Goal: Task Accomplishment & Management: Complete application form

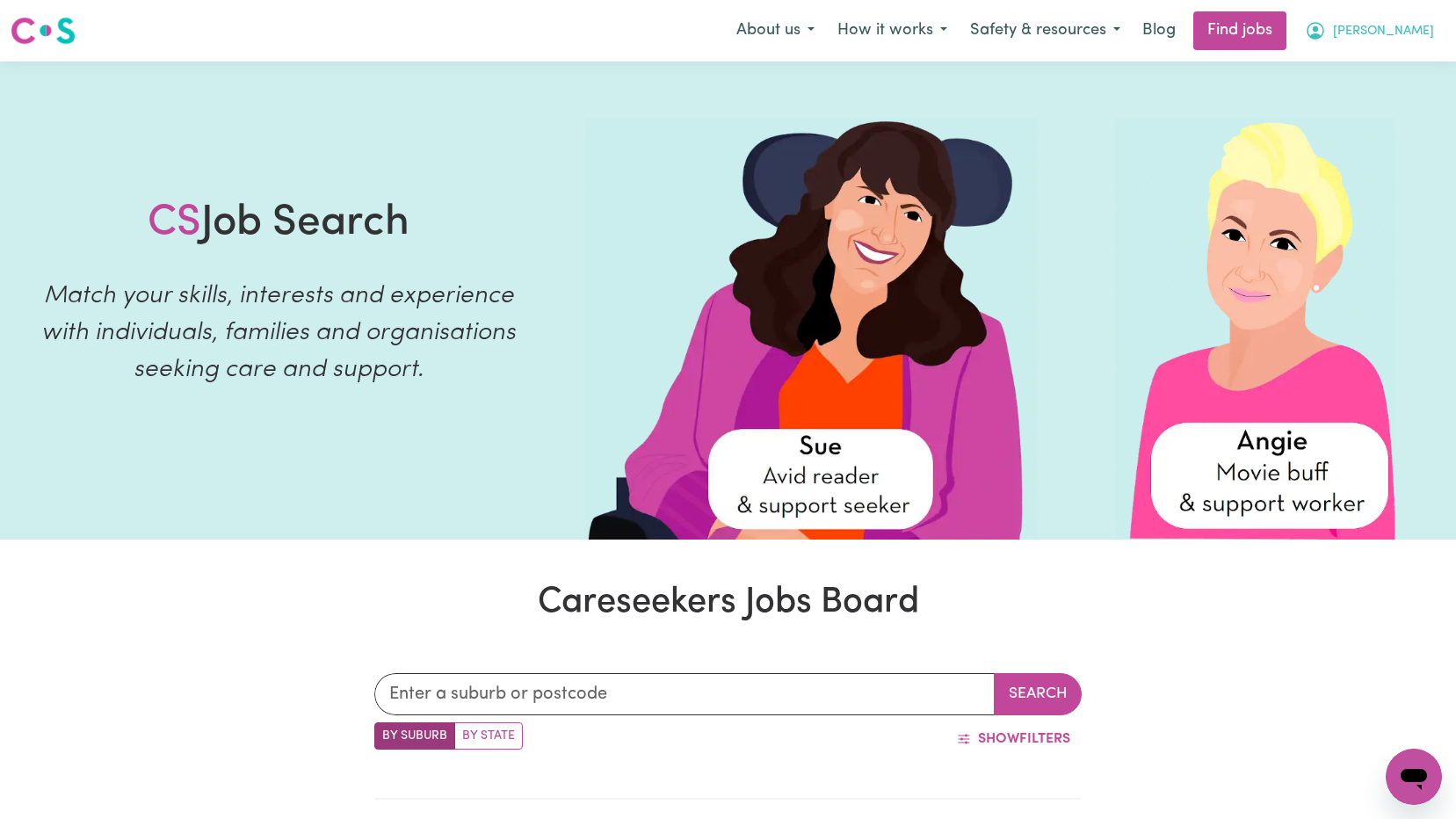
click at [1411, 29] on span "[PERSON_NAME]" at bounding box center [1383, 32] width 101 height 20
click at [1369, 103] on link "My Dashboard" at bounding box center [1375, 101] width 139 height 34
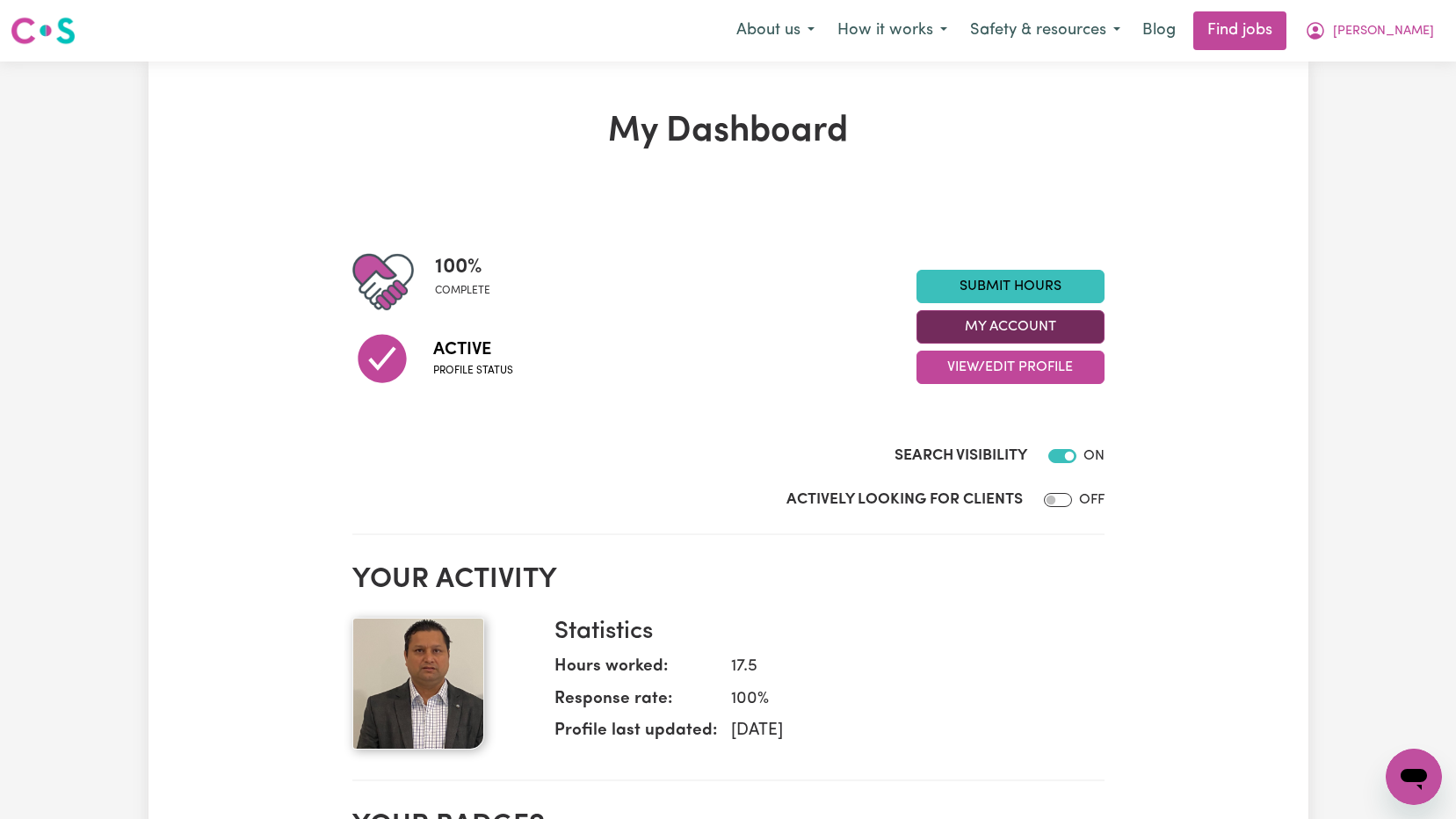
click at [1026, 338] on button "My Account" at bounding box center [1011, 327] width 188 height 34
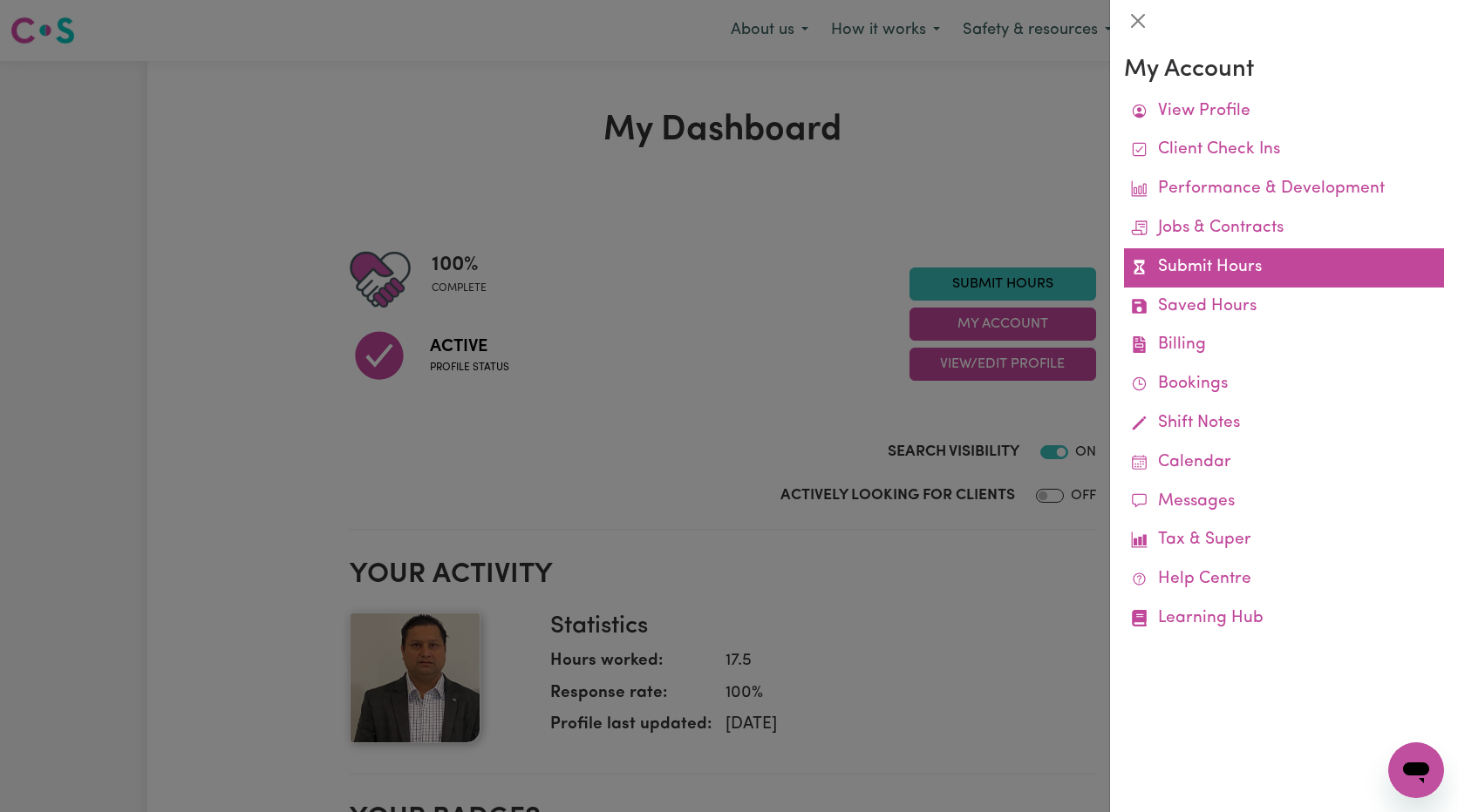
click at [1212, 274] on link "Submit Hours" at bounding box center [1283, 268] width 320 height 39
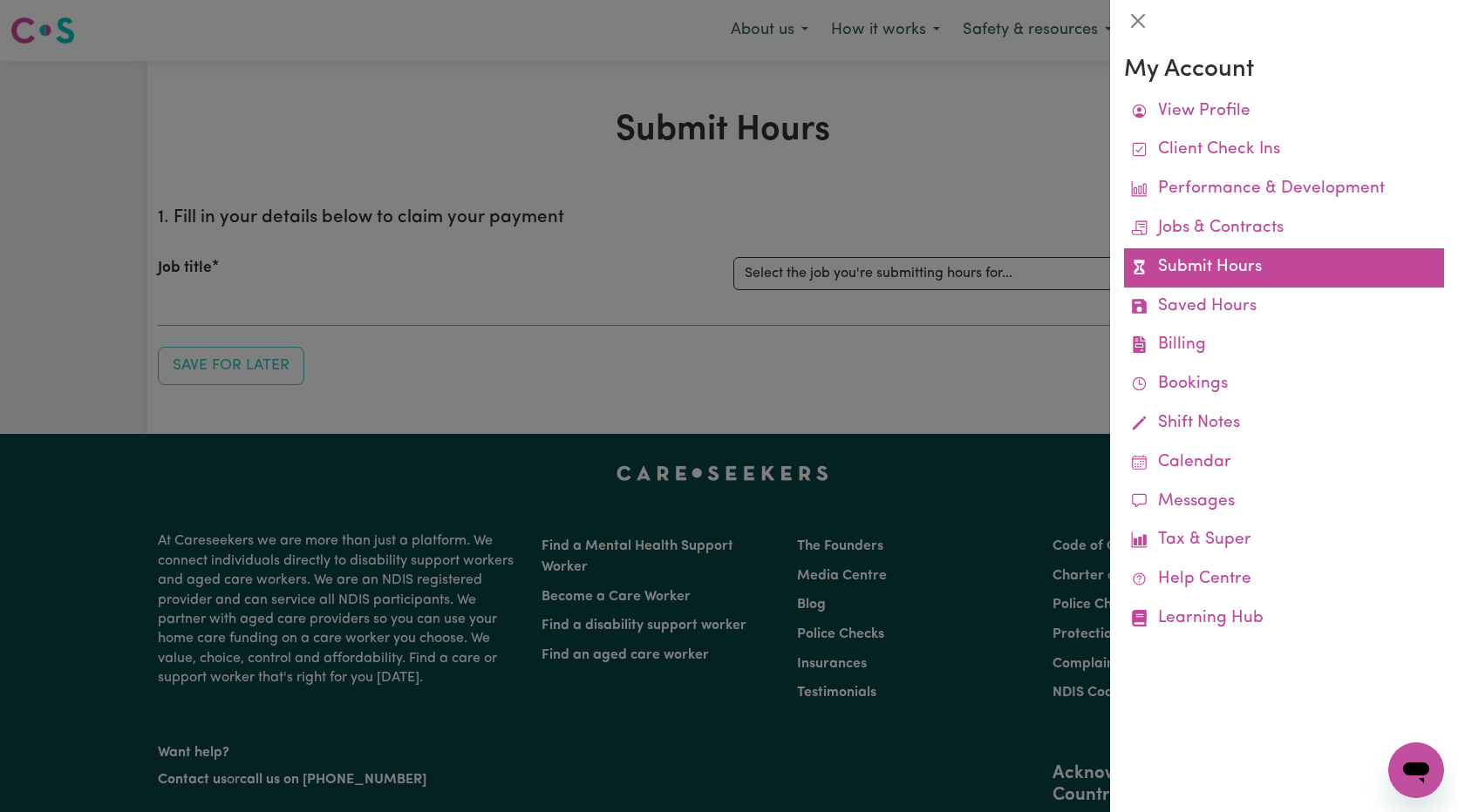
click at [1206, 275] on link "Submit Hours" at bounding box center [1283, 268] width 320 height 39
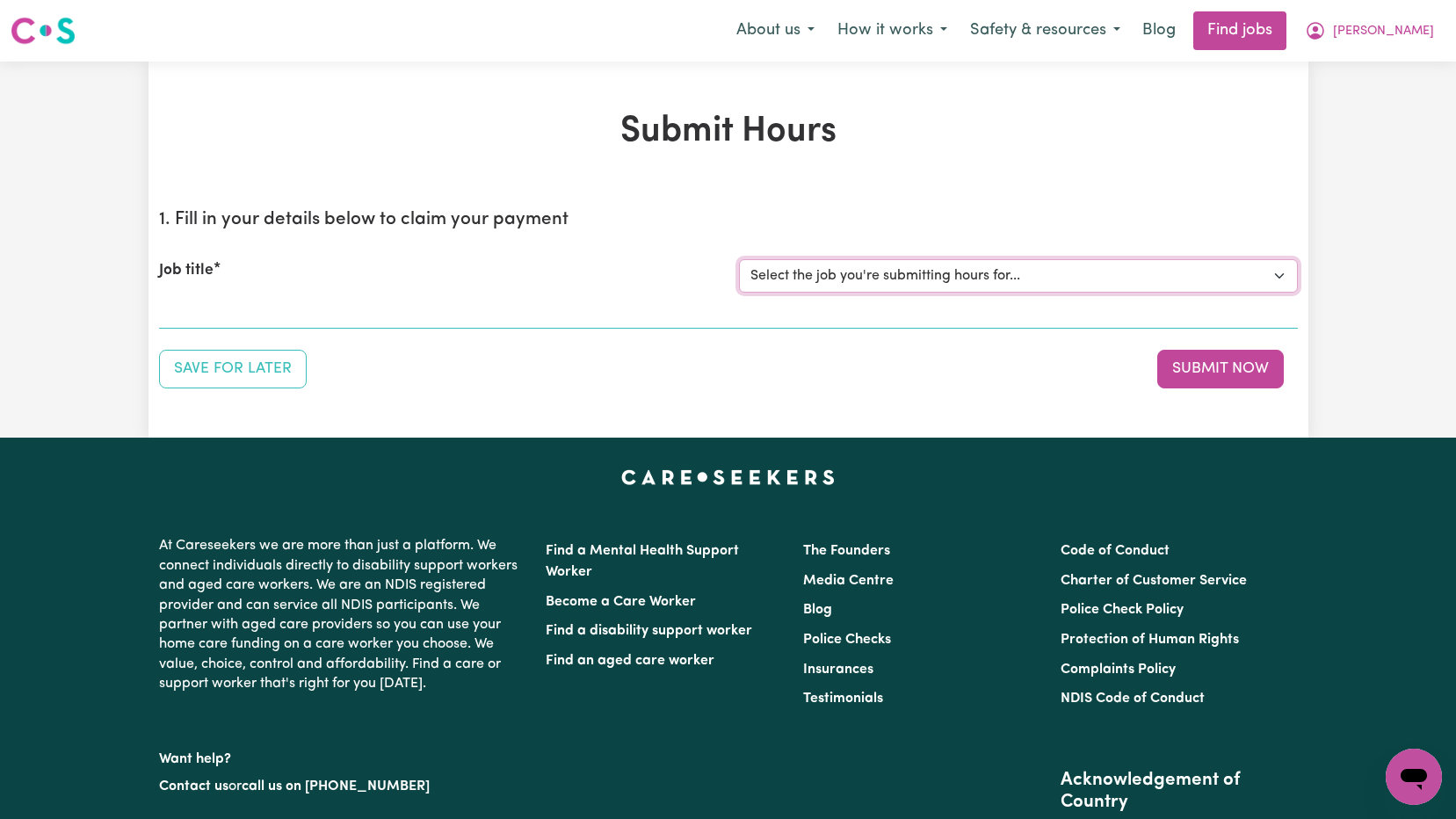
click at [1179, 273] on select "Select the job you're submitting hours for... [[PERSON_NAME]] Support Worker Ne…" at bounding box center [1018, 277] width 559 height 34
click at [1214, 156] on div "Submit Hours 1. Fill in your details below to claim your payment Job title Sele…" at bounding box center [728, 250] width 1160 height 277
click at [1416, 25] on span "[PERSON_NAME]" at bounding box center [1383, 32] width 101 height 20
click at [1376, 108] on link "My Dashboard" at bounding box center [1375, 101] width 139 height 34
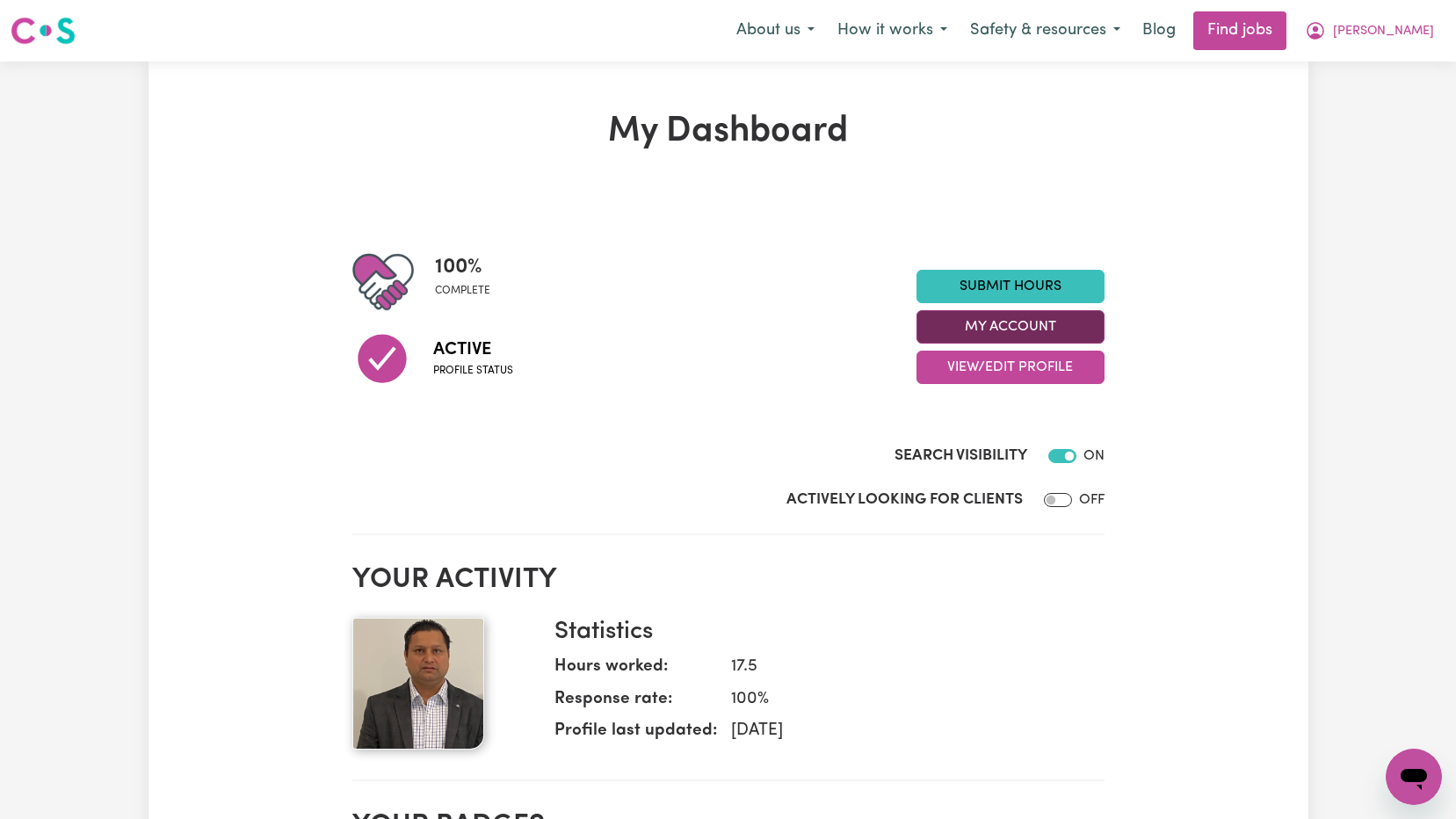
click at [1047, 325] on button "My Account" at bounding box center [1011, 327] width 188 height 34
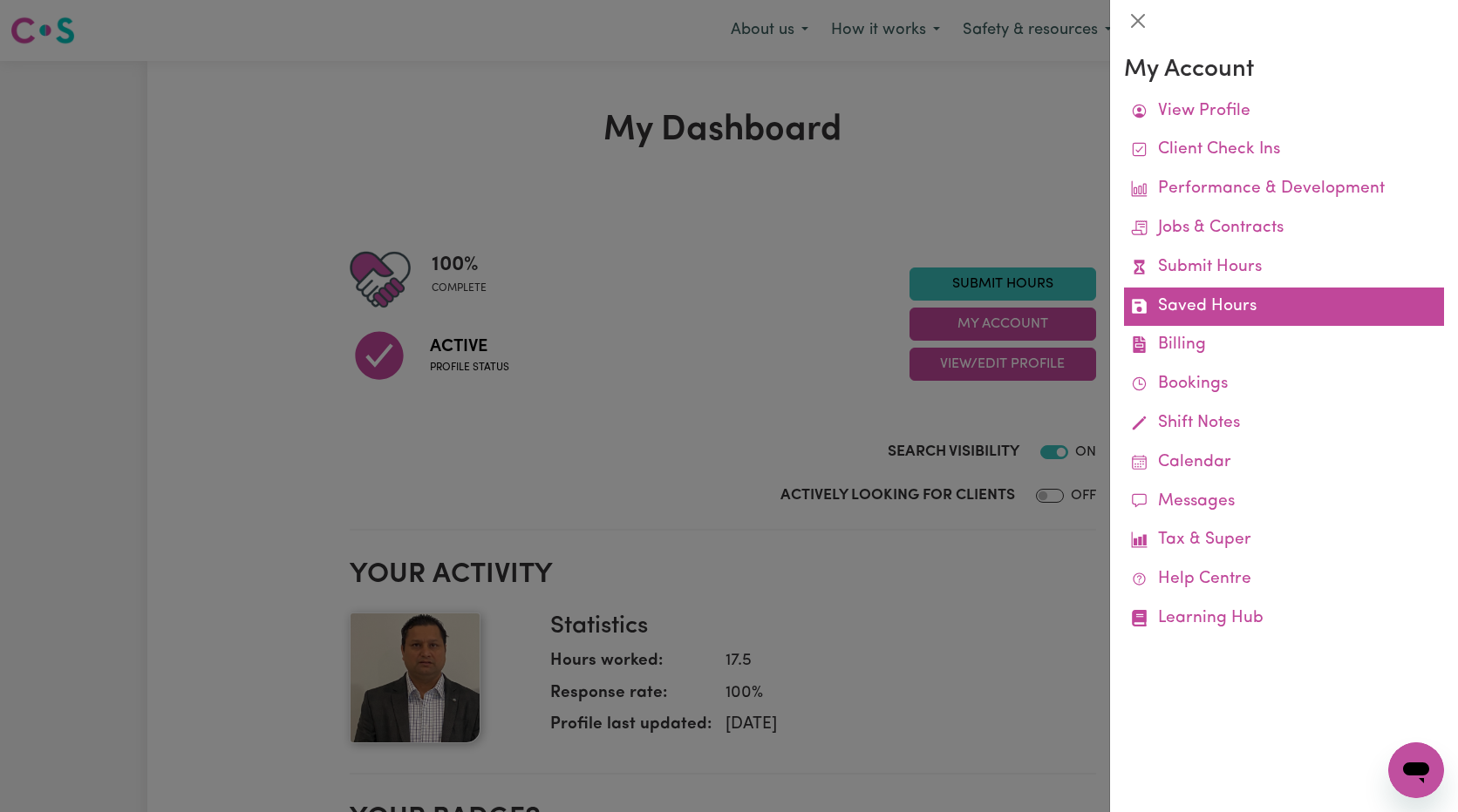
click at [1186, 300] on link "Saved Hours" at bounding box center [1283, 307] width 320 height 39
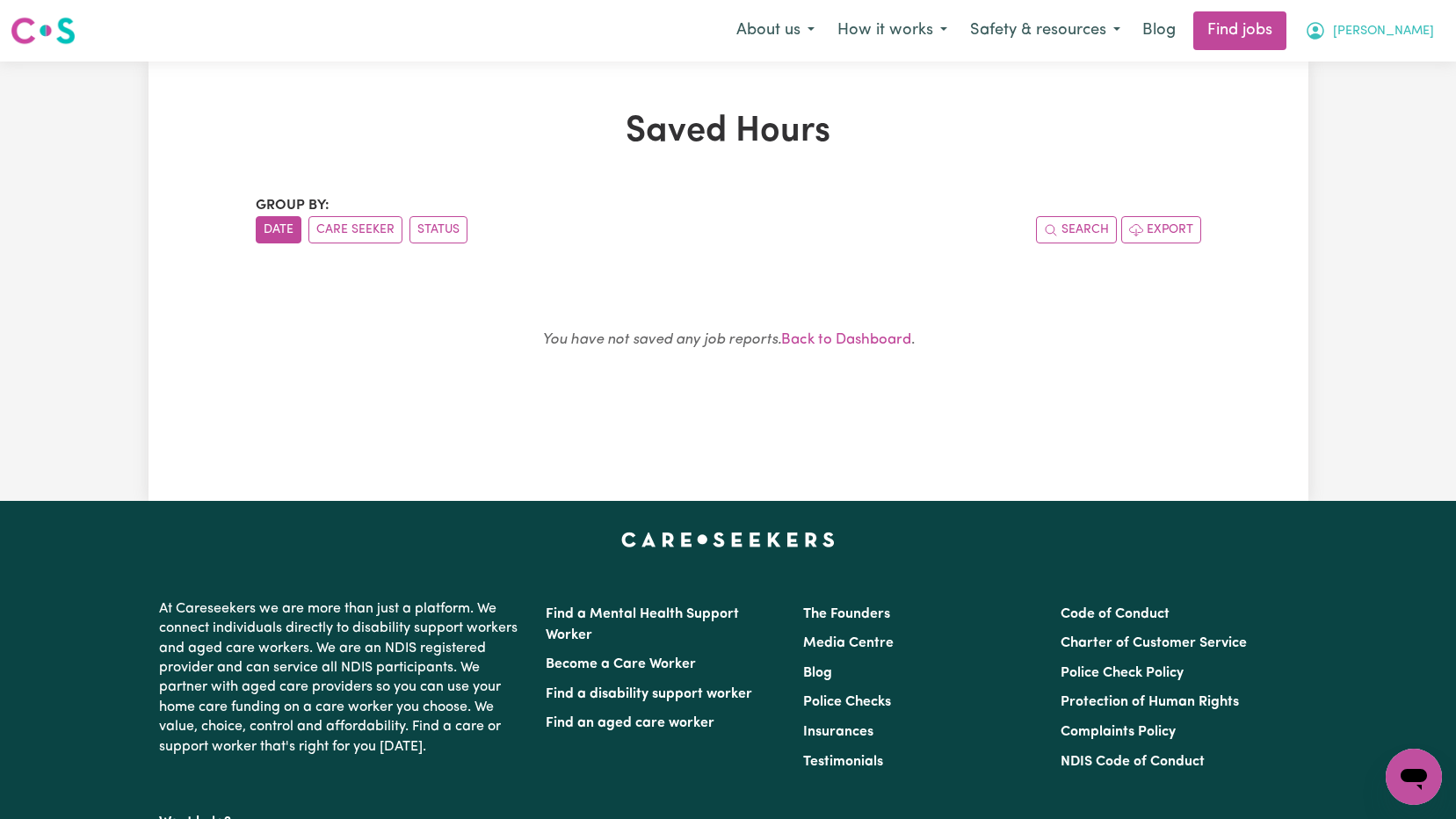
click at [1409, 17] on button "[PERSON_NAME]" at bounding box center [1369, 31] width 152 height 37
click at [1366, 100] on link "My Dashboard" at bounding box center [1375, 101] width 139 height 34
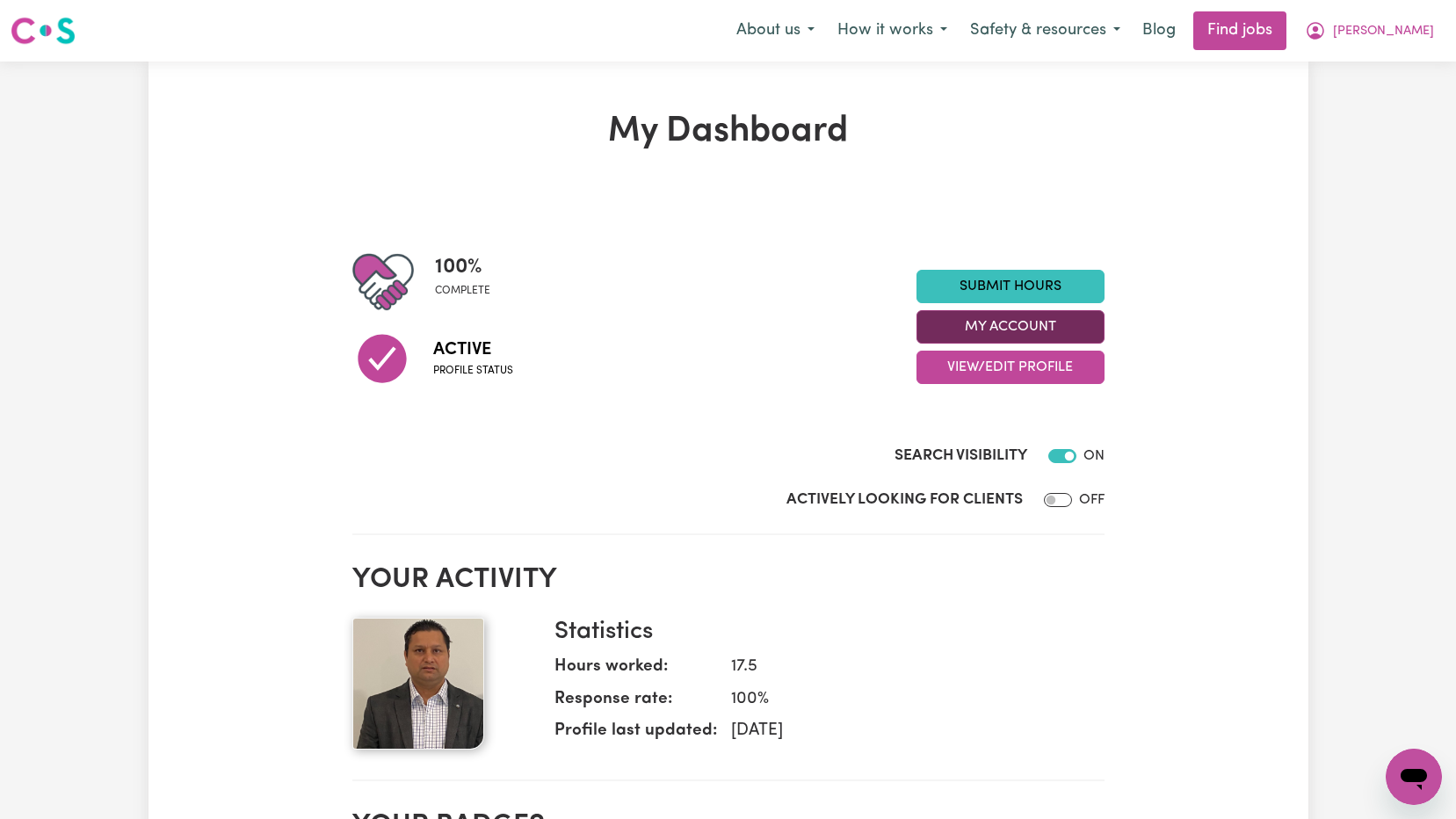
click at [1052, 327] on button "My Account" at bounding box center [1011, 327] width 188 height 34
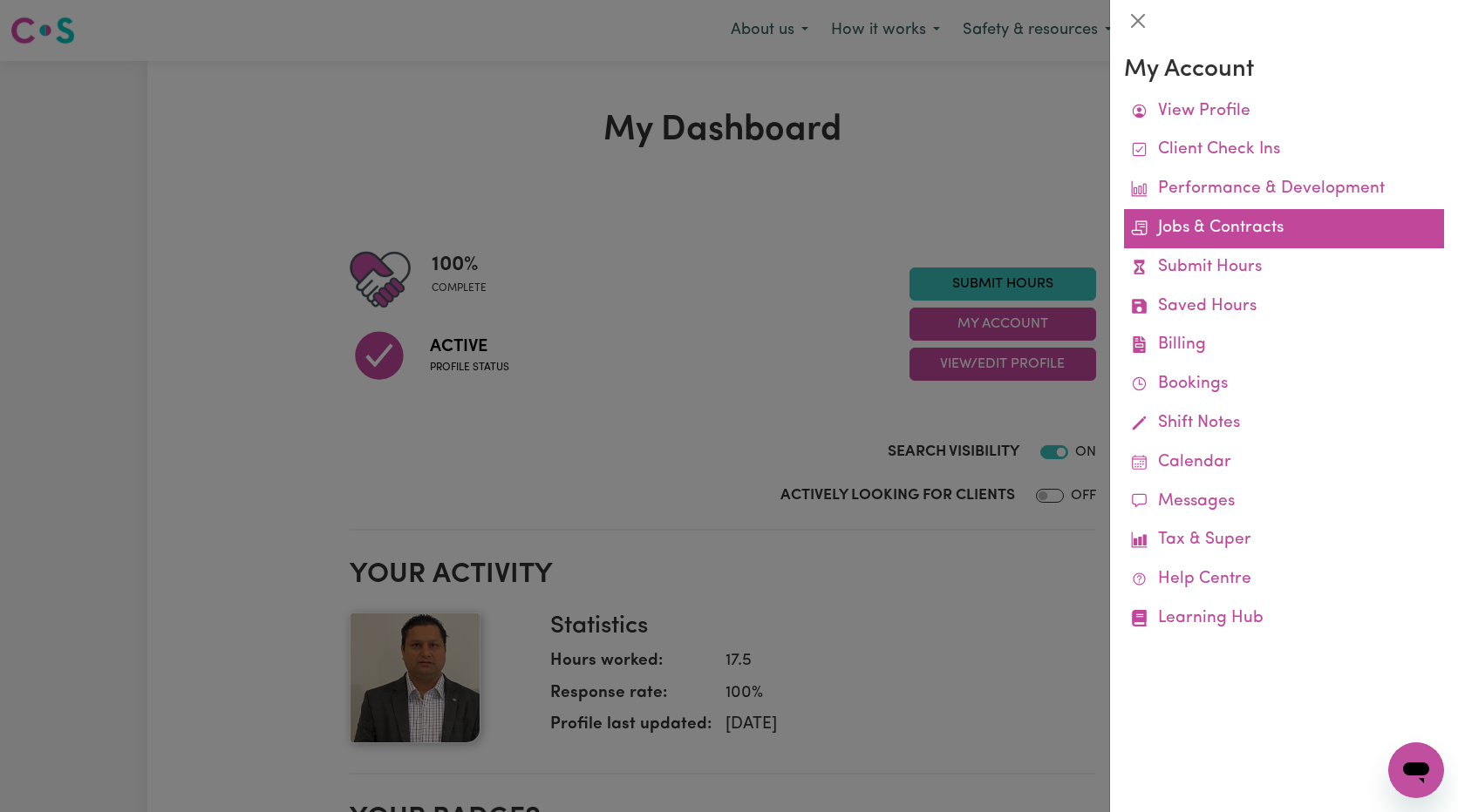
click at [1202, 227] on link "Jobs & Contracts" at bounding box center [1283, 228] width 320 height 39
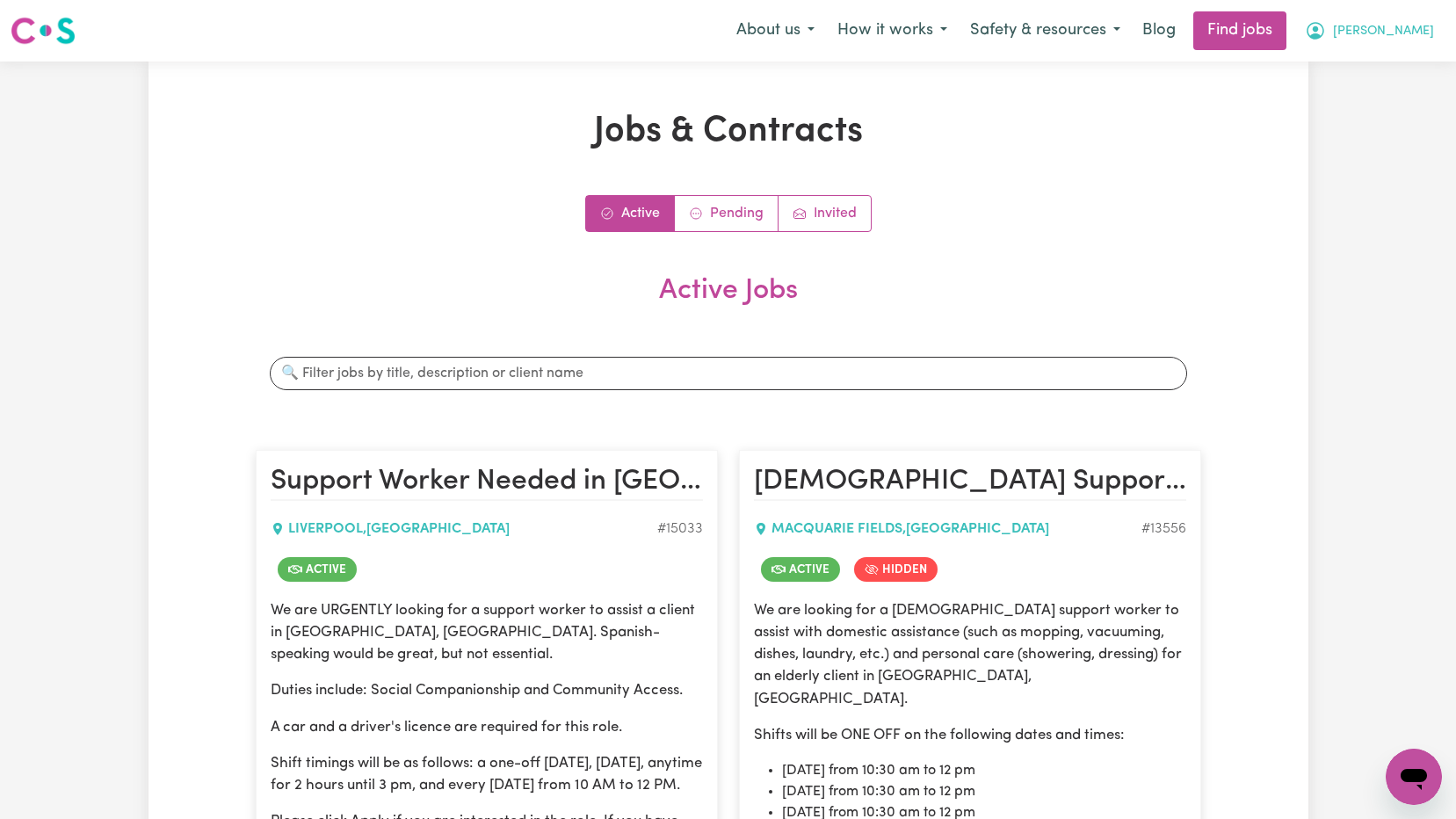
click at [1433, 23] on span "[PERSON_NAME]" at bounding box center [1383, 32] width 101 height 20
click at [1357, 108] on link "My Dashboard" at bounding box center [1375, 101] width 139 height 34
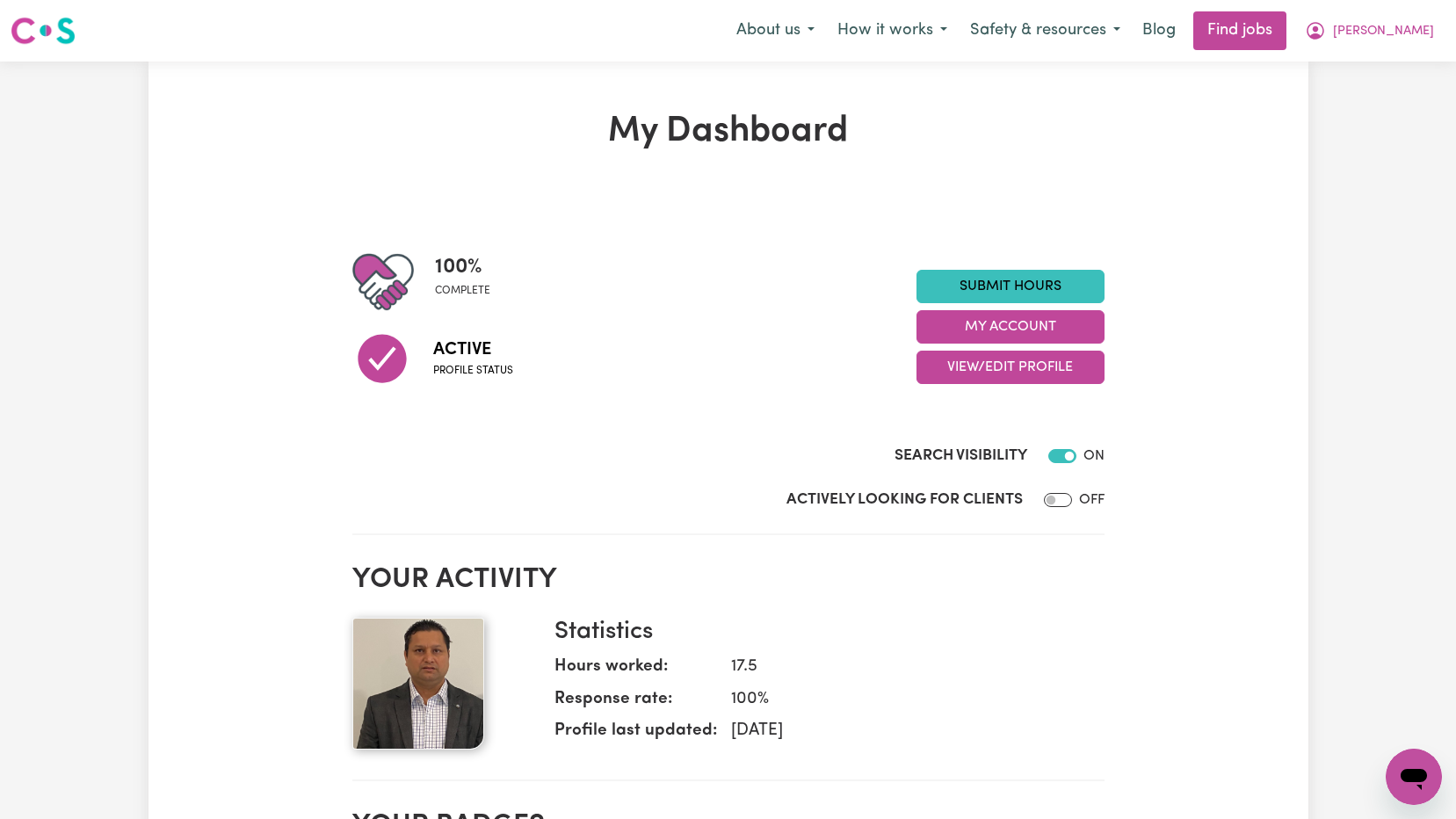
click at [1029, 524] on section "100 % complete Active Profile status Submit Hours My Account View/Edit Profile …" at bounding box center [728, 365] width 752 height 340
click at [1029, 325] on button "My Account" at bounding box center [1011, 327] width 188 height 34
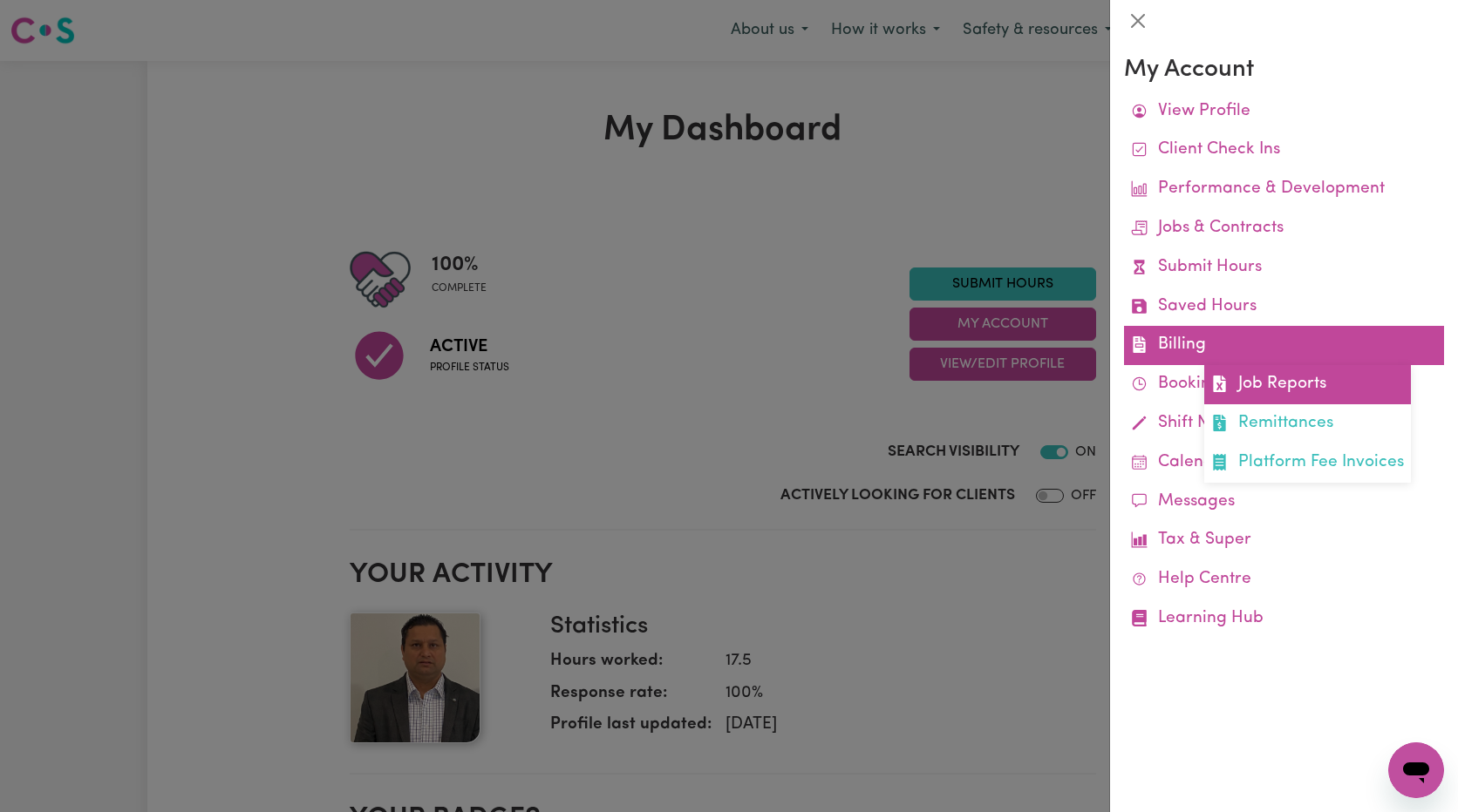
click at [1276, 376] on link "Job Reports" at bounding box center [1307, 384] width 206 height 39
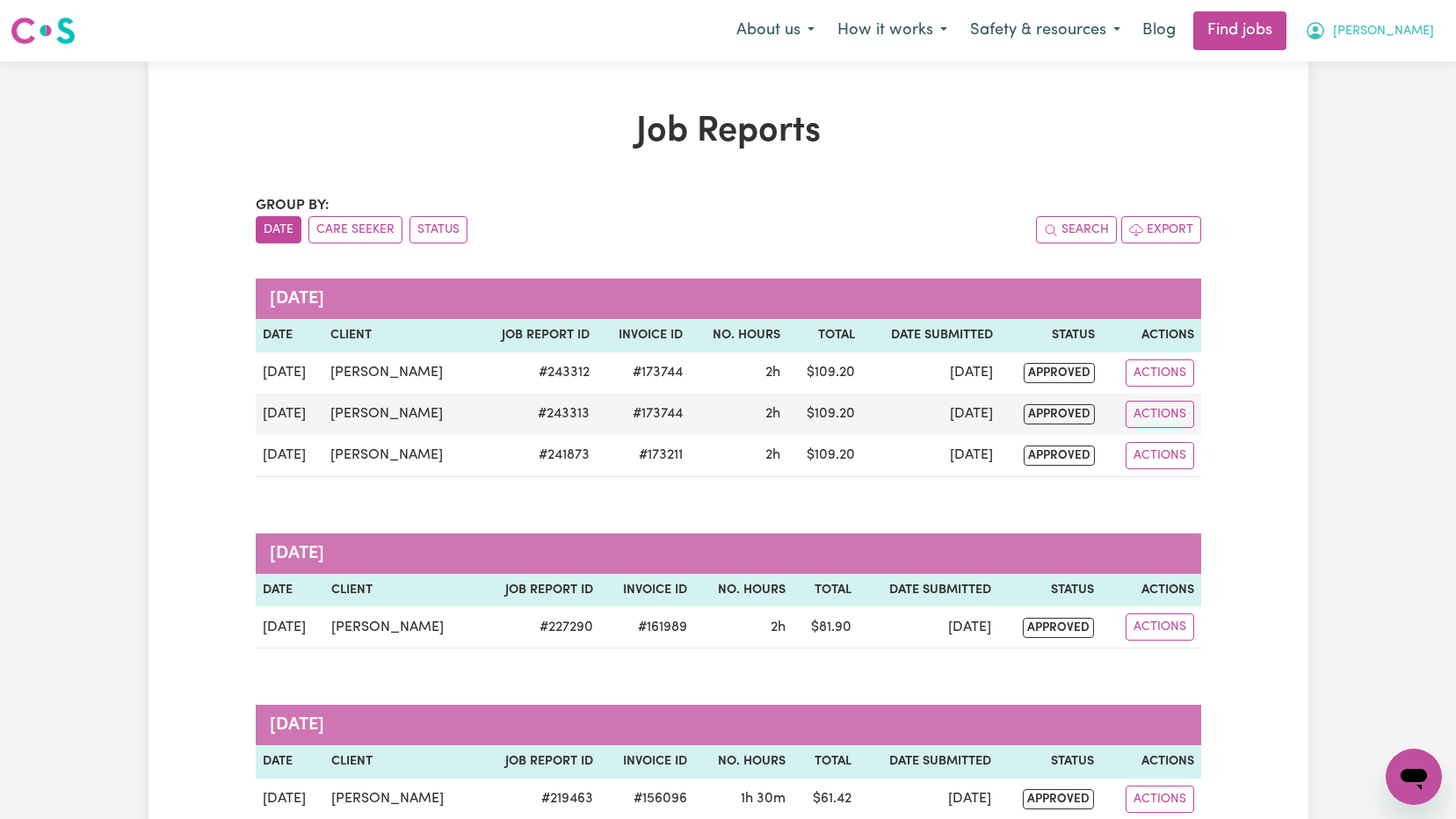
click at [1419, 23] on span "[PERSON_NAME]" at bounding box center [1383, 32] width 101 height 20
click at [1350, 69] on link "My Account" at bounding box center [1375, 68] width 139 height 34
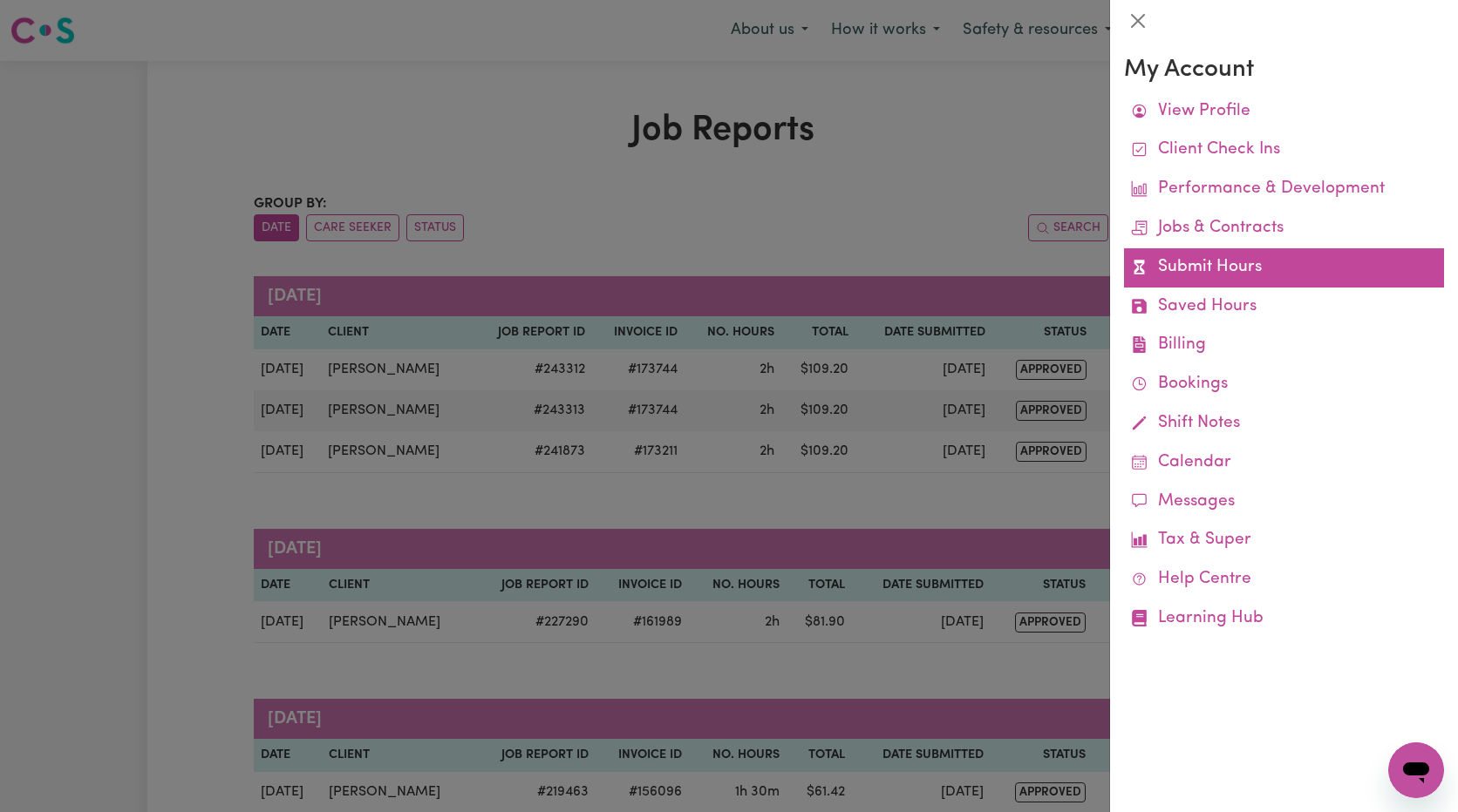
click at [1236, 262] on link "Submit Hours" at bounding box center [1283, 268] width 320 height 39
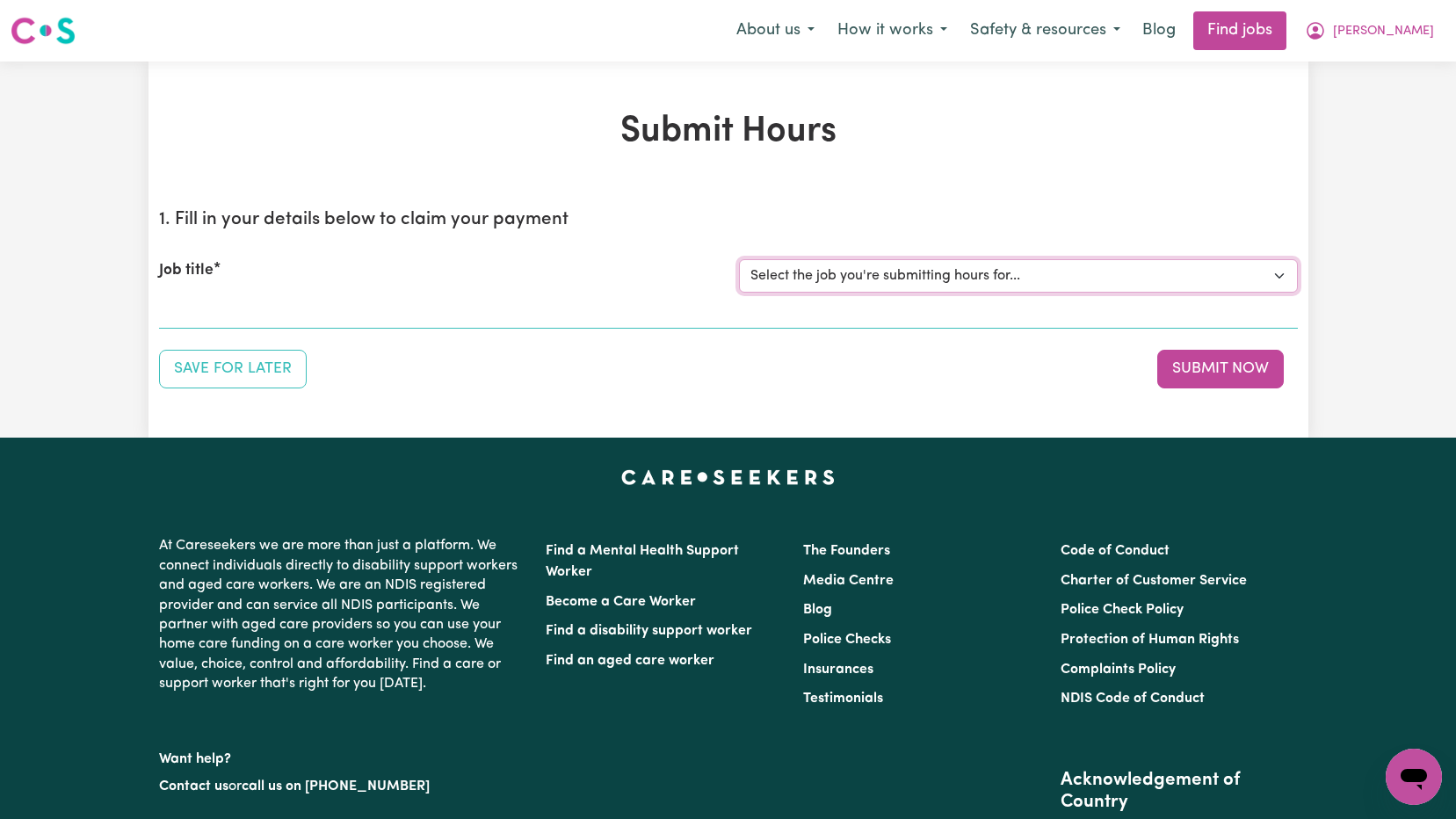
click at [1140, 277] on select "Select the job you're submitting hours for... [[PERSON_NAME]] Support Worker Ne…" at bounding box center [1018, 277] width 559 height 34
select select "15033"
click at [739, 260] on select "Select the job you're submitting hours for... [[PERSON_NAME]] Support Worker Ne…" at bounding box center [1018, 277] width 559 height 34
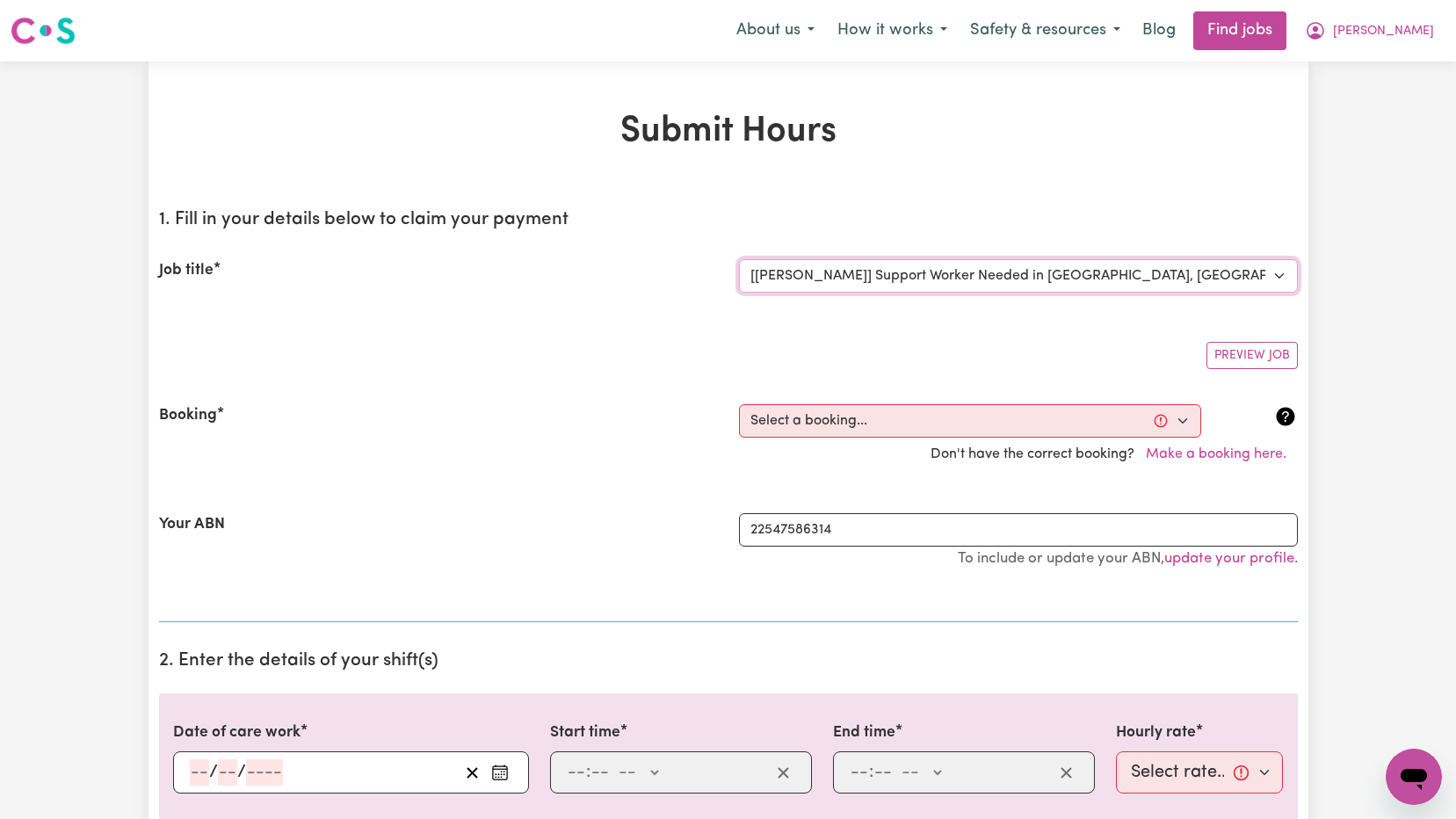
scroll to position [351, 0]
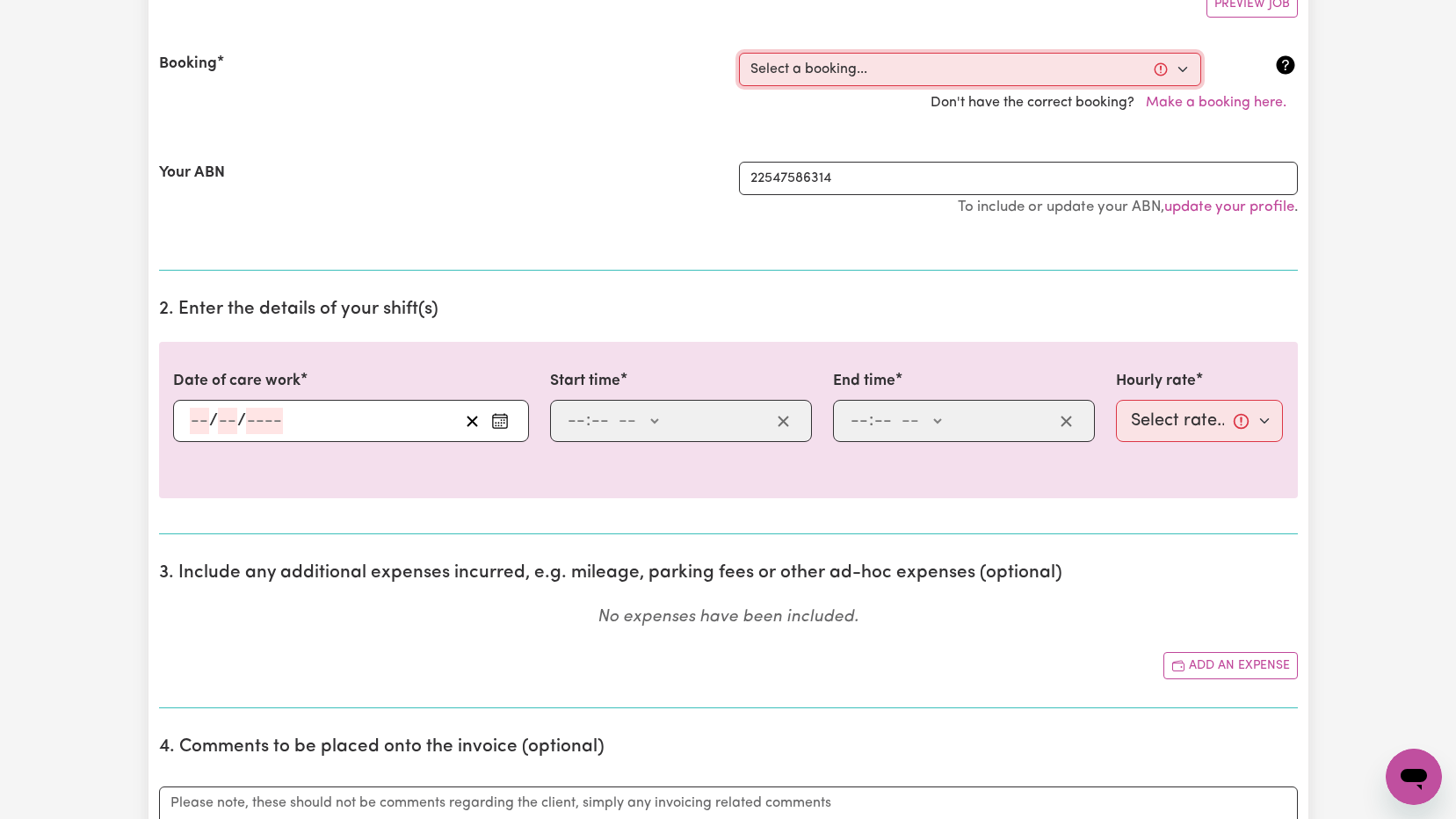
click at [909, 72] on select "Select a booking... [DATE] 10:00am to 12:00pm (RECURRING) [DATE] 10:00am to 12:…" at bounding box center [970, 69] width 462 height 34
click at [876, 239] on div "Your ABN 22547586314 To include or update your ABN, update your profile ." at bounding box center [728, 197] width 1139 height 115
